Goal: Task Accomplishment & Management: Use online tool/utility

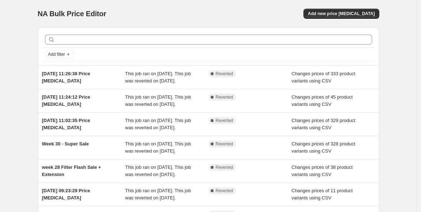
click at [358, 3] on div "NA Bulk Price Editor. This page is ready NA Bulk Price Editor Add new price [ME…" at bounding box center [208, 13] width 341 height 27
click at [355, 9] on button "Add new price [MEDICAL_DATA]" at bounding box center [340, 14] width 75 height 10
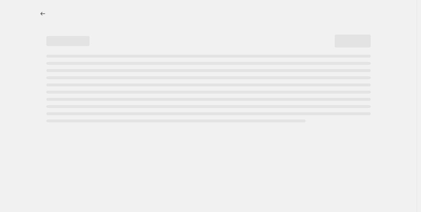
select select "percentage"
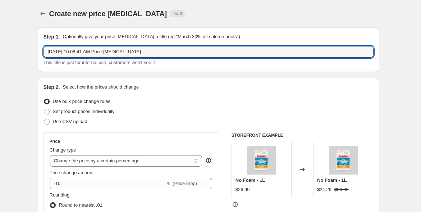
drag, startPoint x: 152, startPoint y: 52, endPoint x: 40, endPoint y: 57, distance: 111.5
click at [41, 57] on div "Step 1. Optionally give your price [MEDICAL_DATA] a title (eg "March 30% off sa…" at bounding box center [208, 49] width 341 height 45
type input "Week 37 Spring Essentials Sale"
click at [69, 123] on span "Use CSV upload" at bounding box center [70, 121] width 34 height 5
click at [44, 119] on input "Use CSV upload" at bounding box center [44, 119] width 0 height 0
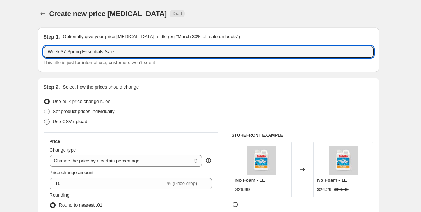
radio input "true"
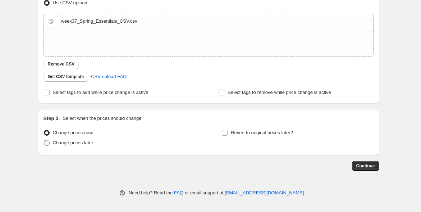
click at [67, 144] on span "Change prices later" at bounding box center [73, 142] width 41 height 5
click at [44, 140] on input "Change prices later" at bounding box center [44, 140] width 0 height 0
radio input "true"
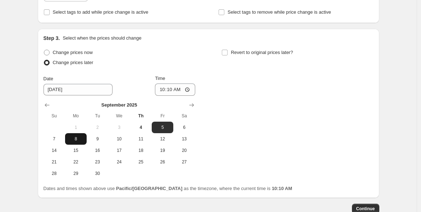
scroll to position [199, 0]
click at [78, 139] on span "8" at bounding box center [76, 138] width 16 height 6
type input "[DATE]"
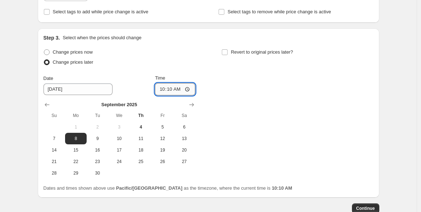
click at [190, 88] on input "10:10" at bounding box center [175, 89] width 40 height 12
type input "00:01"
click at [243, 116] on div "Change prices now Change prices later Date [DATE] Time 00:[DATE] Mo Tu We Th Fr…" at bounding box center [208, 112] width 330 height 131
click at [227, 52] on input "Revert to original prices later?" at bounding box center [225, 52] width 6 height 6
checkbox input "true"
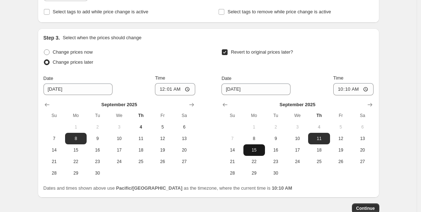
click at [254, 151] on span "15" at bounding box center [254, 150] width 16 height 6
type input "[DATE]"
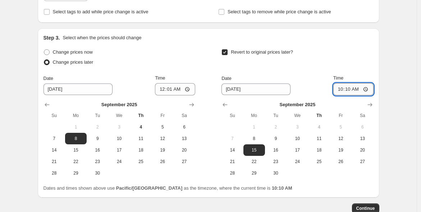
click at [363, 87] on input "10:10" at bounding box center [353, 89] width 40 height 12
click at [370, 93] on input "10:10" at bounding box center [353, 89] width 40 height 12
click at [367, 89] on input "10:10" at bounding box center [353, 89] width 40 height 12
type input "23:59"
click at [368, 56] on div "Revert to original prices later?" at bounding box center [297, 58] width 152 height 22
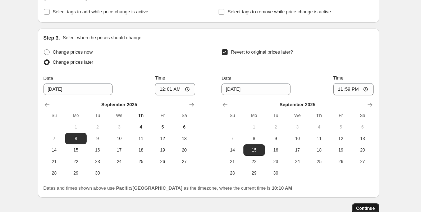
click at [369, 204] on button "Continue" at bounding box center [365, 208] width 27 height 10
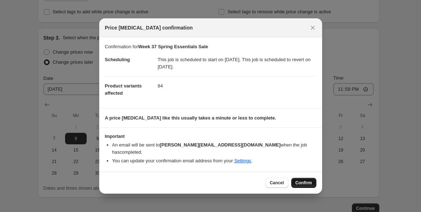
click at [307, 181] on span "Confirm" at bounding box center [303, 183] width 17 height 6
